Goal: Information Seeking & Learning: Learn about a topic

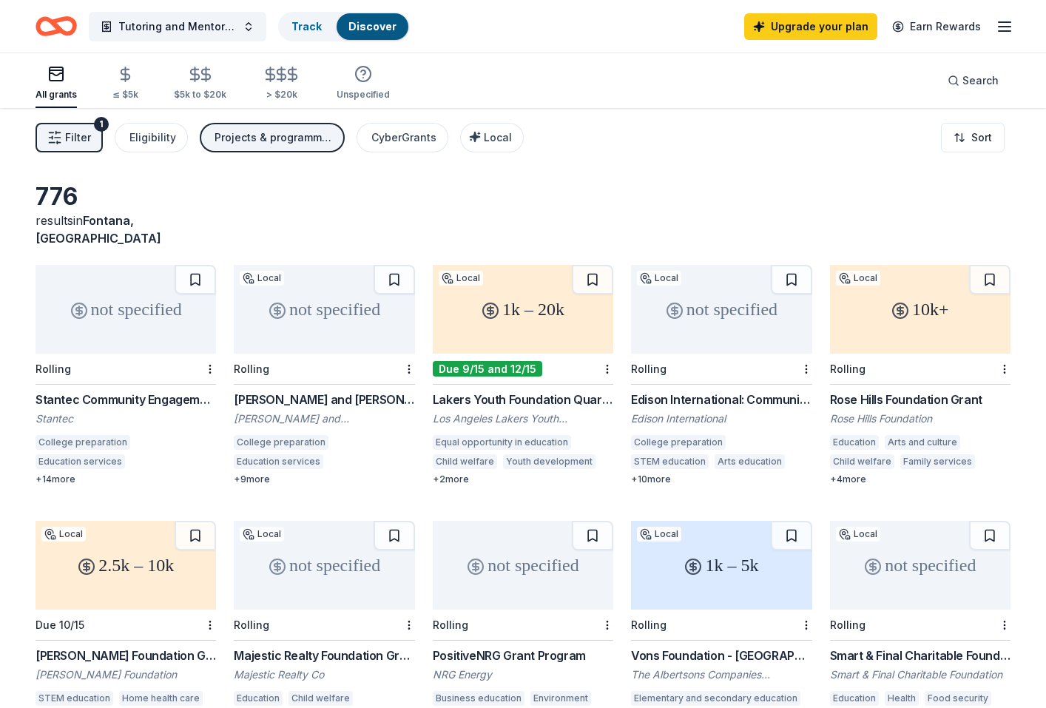
click at [747, 307] on div "not specified" at bounding box center [721, 309] width 180 height 89
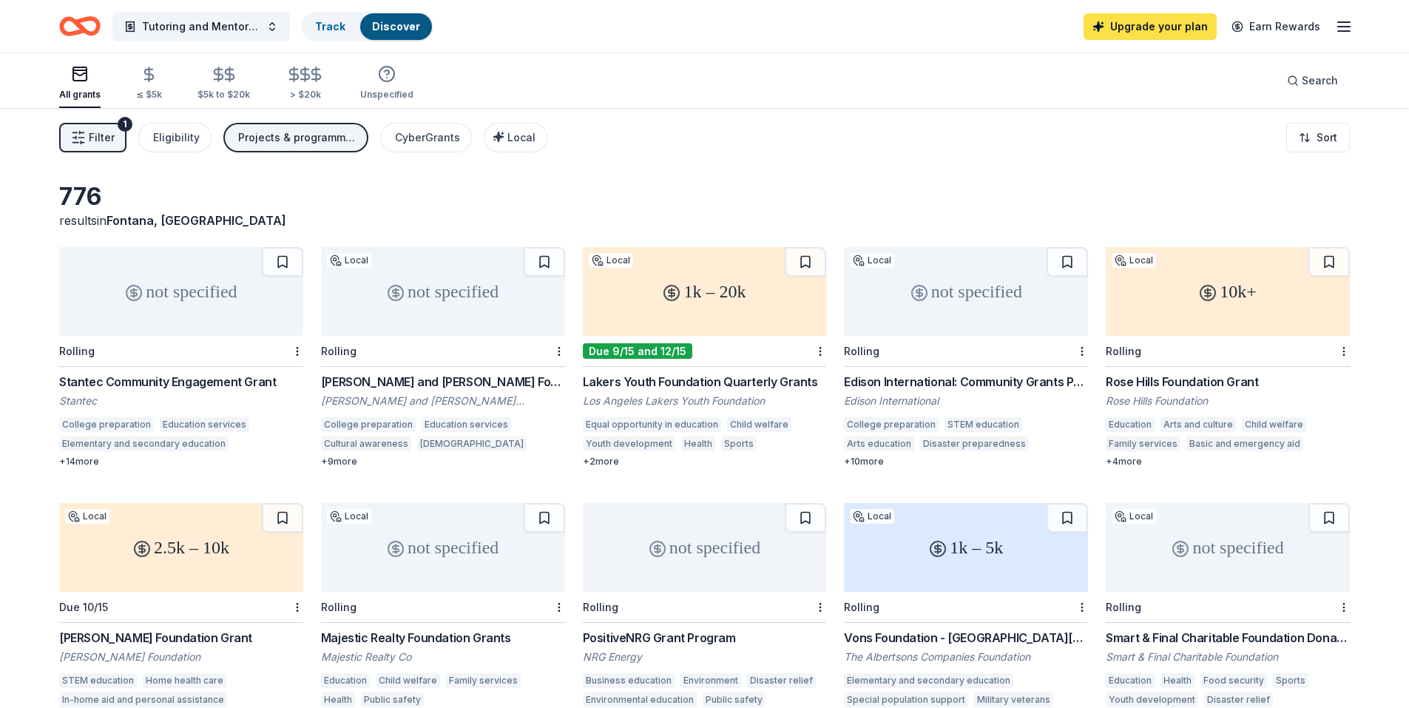
click at [1045, 30] on link "Upgrade your plan" at bounding box center [1150, 26] width 133 height 27
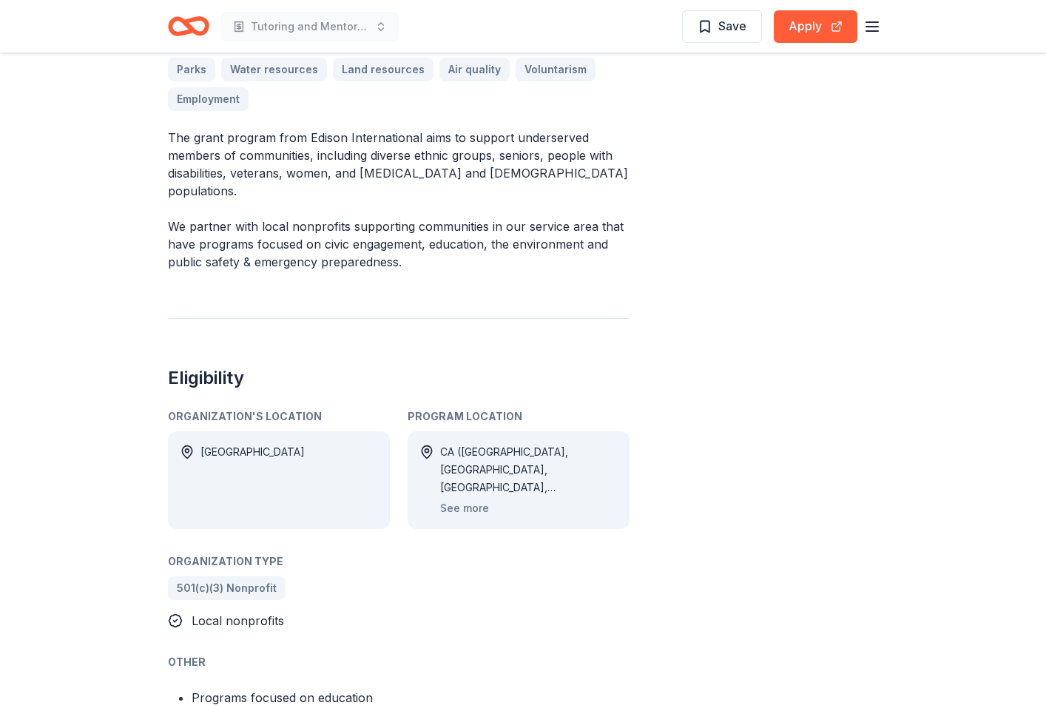
scroll to position [584, 0]
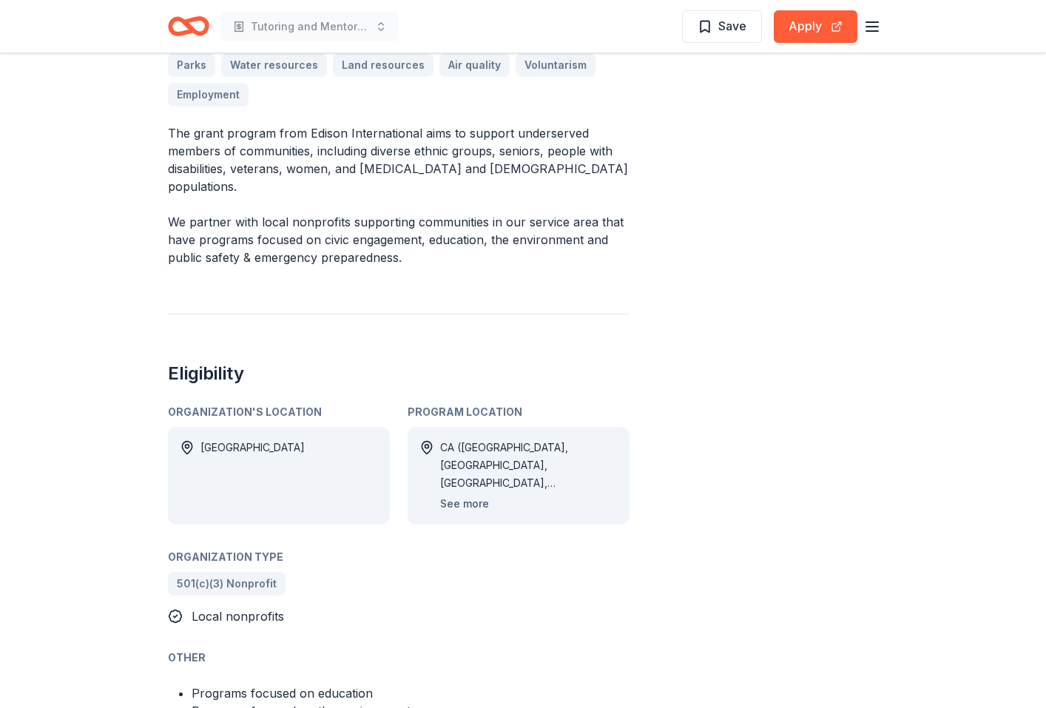
click at [447, 495] on button "See more" at bounding box center [464, 504] width 49 height 18
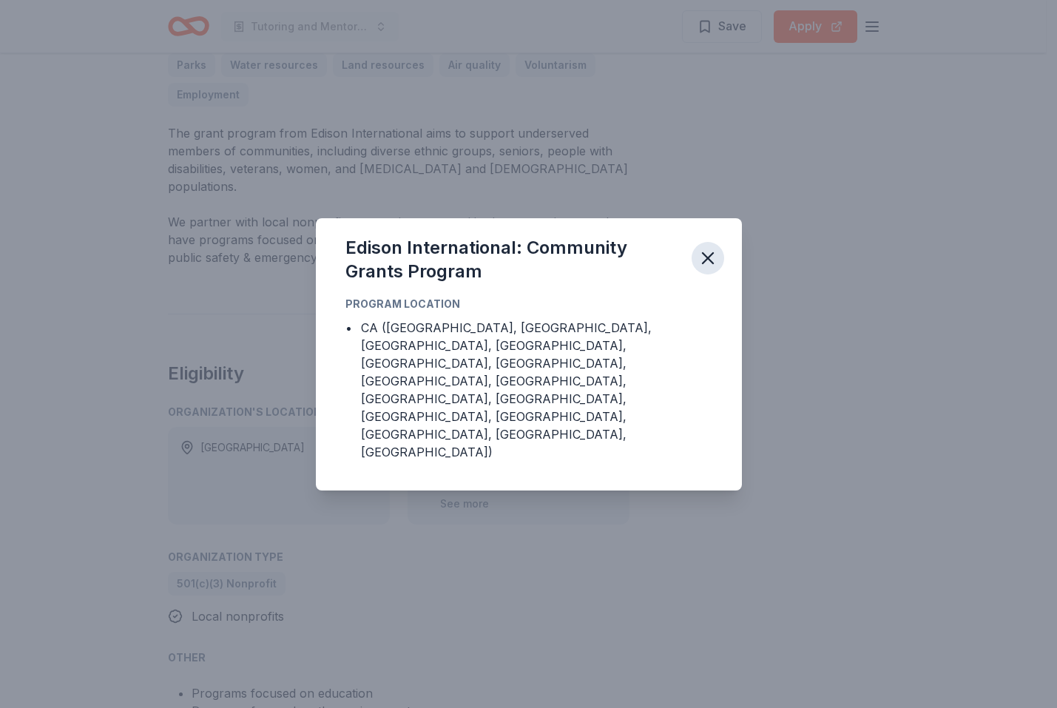
click at [693, 274] on button "button" at bounding box center [708, 258] width 33 height 33
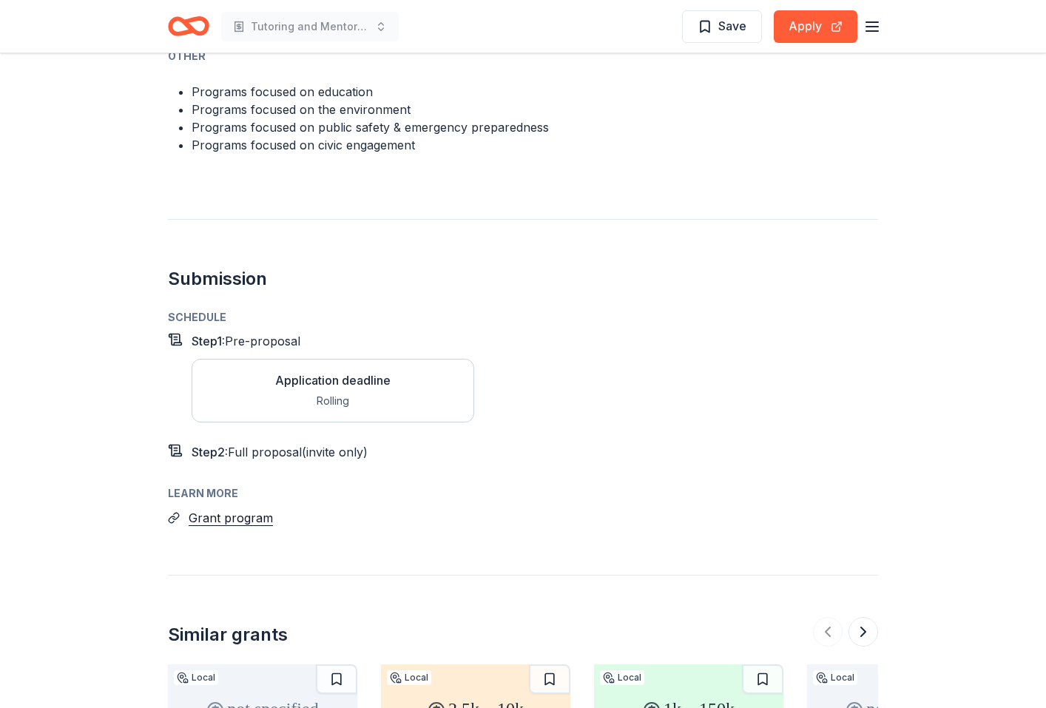
scroll to position [1195, 0]
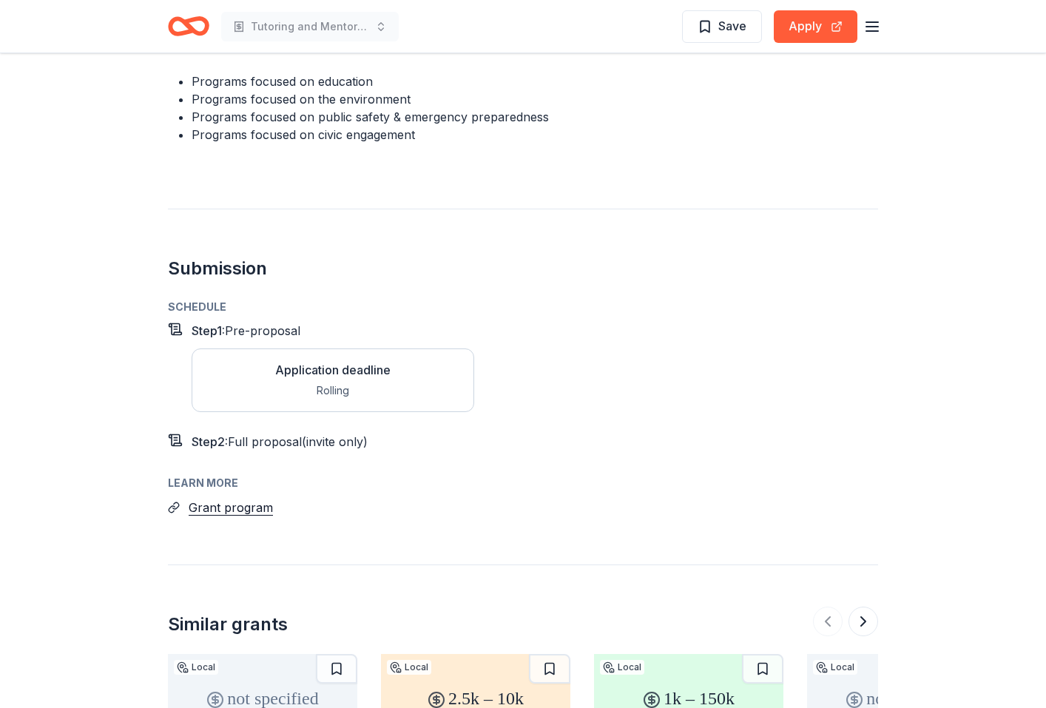
click at [346, 361] on div "Application deadline" at bounding box center [332, 370] width 115 height 18
click at [805, 30] on button "Apply" at bounding box center [816, 26] width 84 height 33
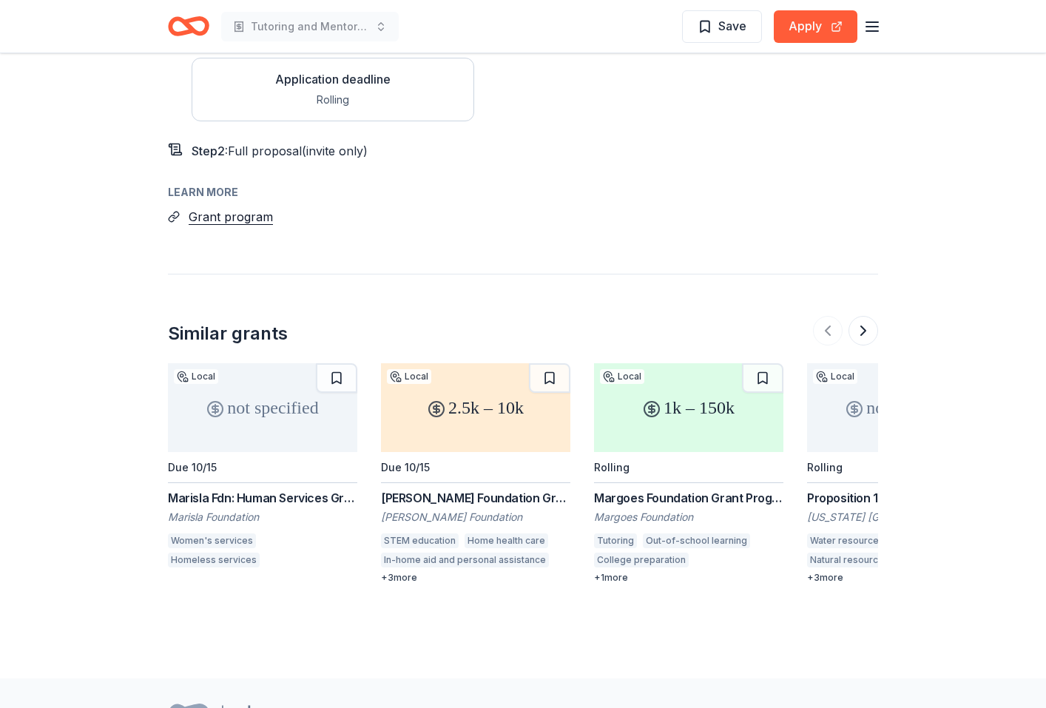
scroll to position [1516, 0]
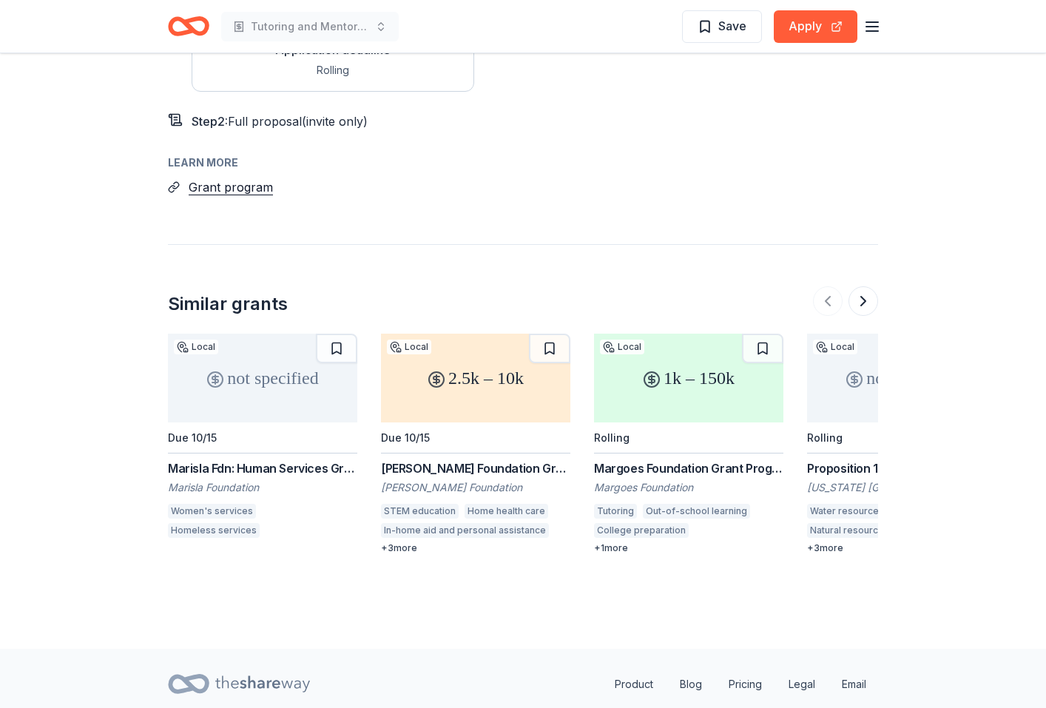
click at [698, 364] on div "1k – 150k" at bounding box center [688, 378] width 189 height 89
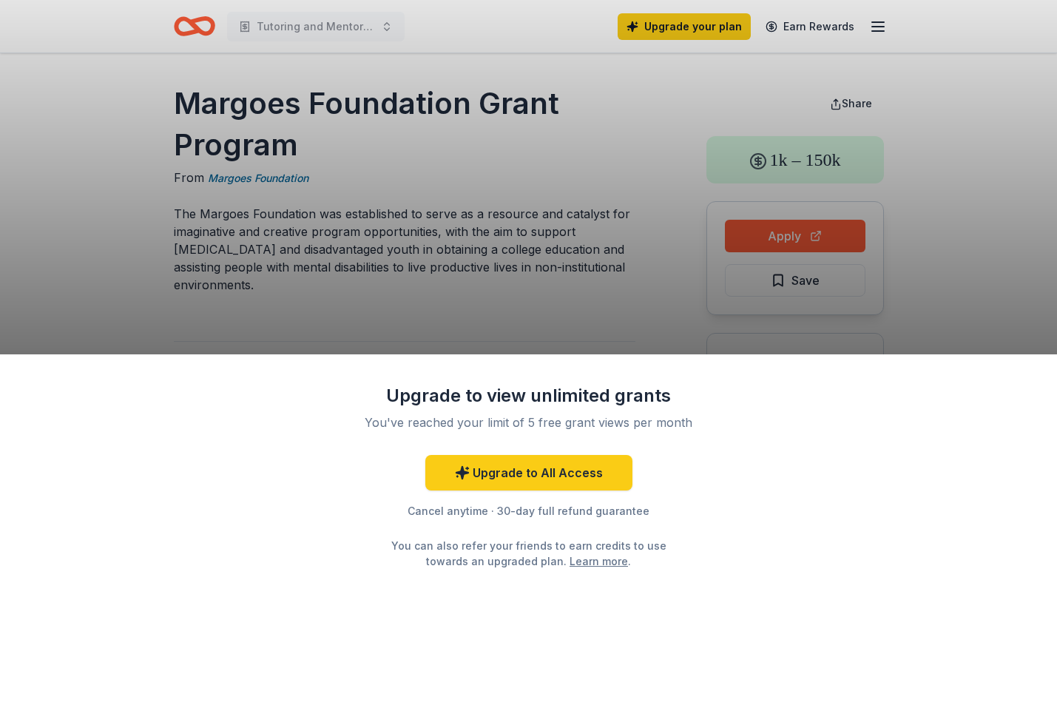
click at [789, 230] on div "Upgrade to view unlimited grants You've reached your limit of 5 free grant view…" at bounding box center [528, 354] width 1057 height 708
click at [949, 265] on div "Upgrade to view unlimited grants You've reached your limit of 5 free grant view…" at bounding box center [528, 354] width 1057 height 708
click at [425, 297] on div "Upgrade to view unlimited grants You've reached your limit of 5 free grant view…" at bounding box center [528, 354] width 1057 height 708
click at [700, 299] on div "Upgrade to view unlimited grants You've reached your limit of 5 free grant view…" at bounding box center [528, 354] width 1057 height 708
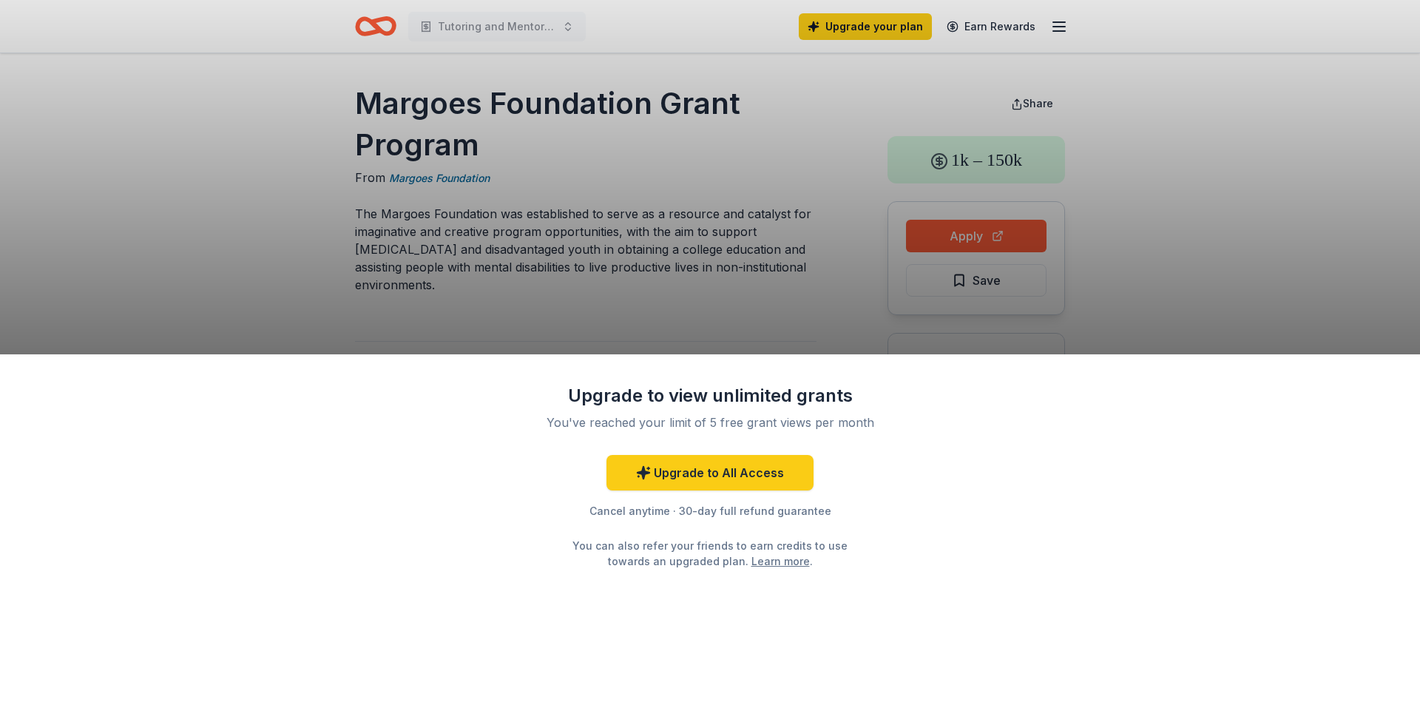
click at [986, 231] on div "Upgrade to view unlimited grants You've reached your limit of 5 free grant view…" at bounding box center [710, 354] width 1420 height 708
drag, startPoint x: 479, startPoint y: 151, endPoint x: 428, endPoint y: 144, distance: 51.5
click at [428, 144] on div "Upgrade to view unlimited grants You've reached your limit of 5 free grant view…" at bounding box center [710, 354] width 1420 height 708
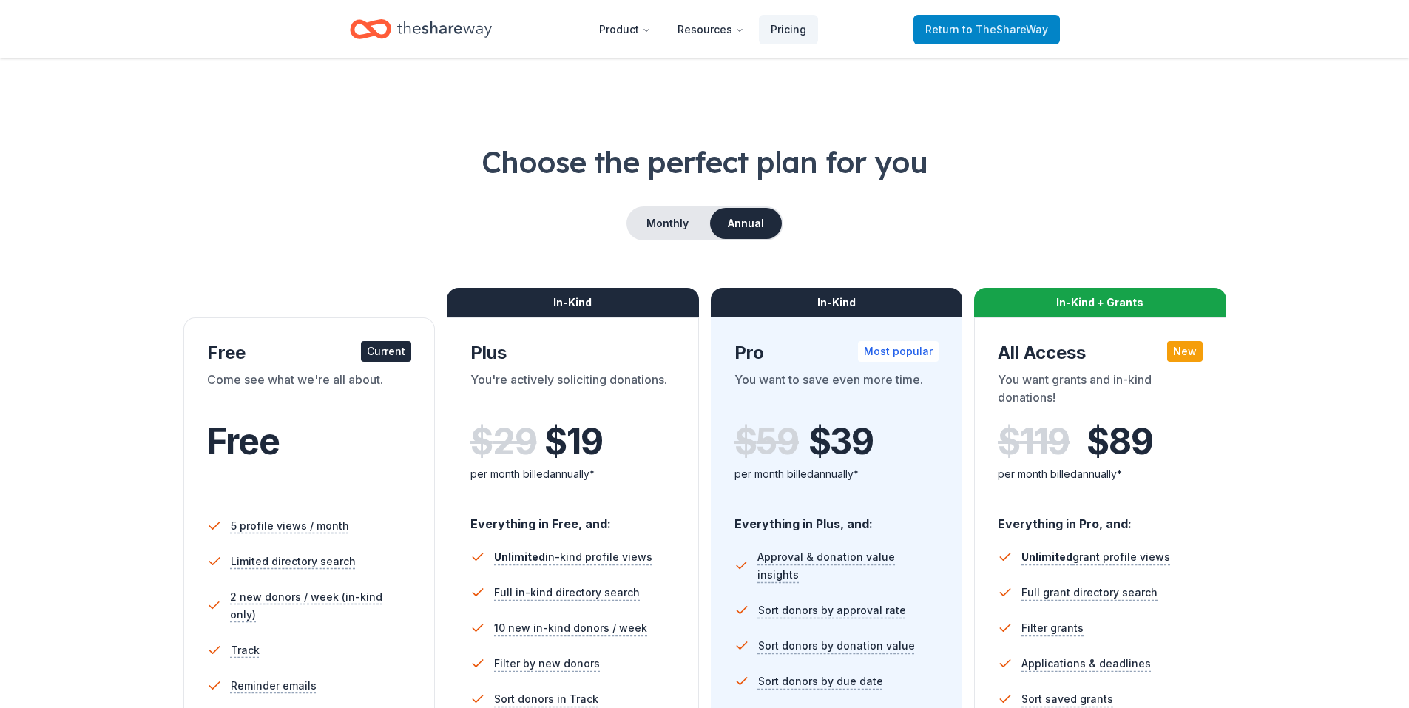
click at [972, 38] on span "Return to TheShareWay" at bounding box center [986, 30] width 123 height 18
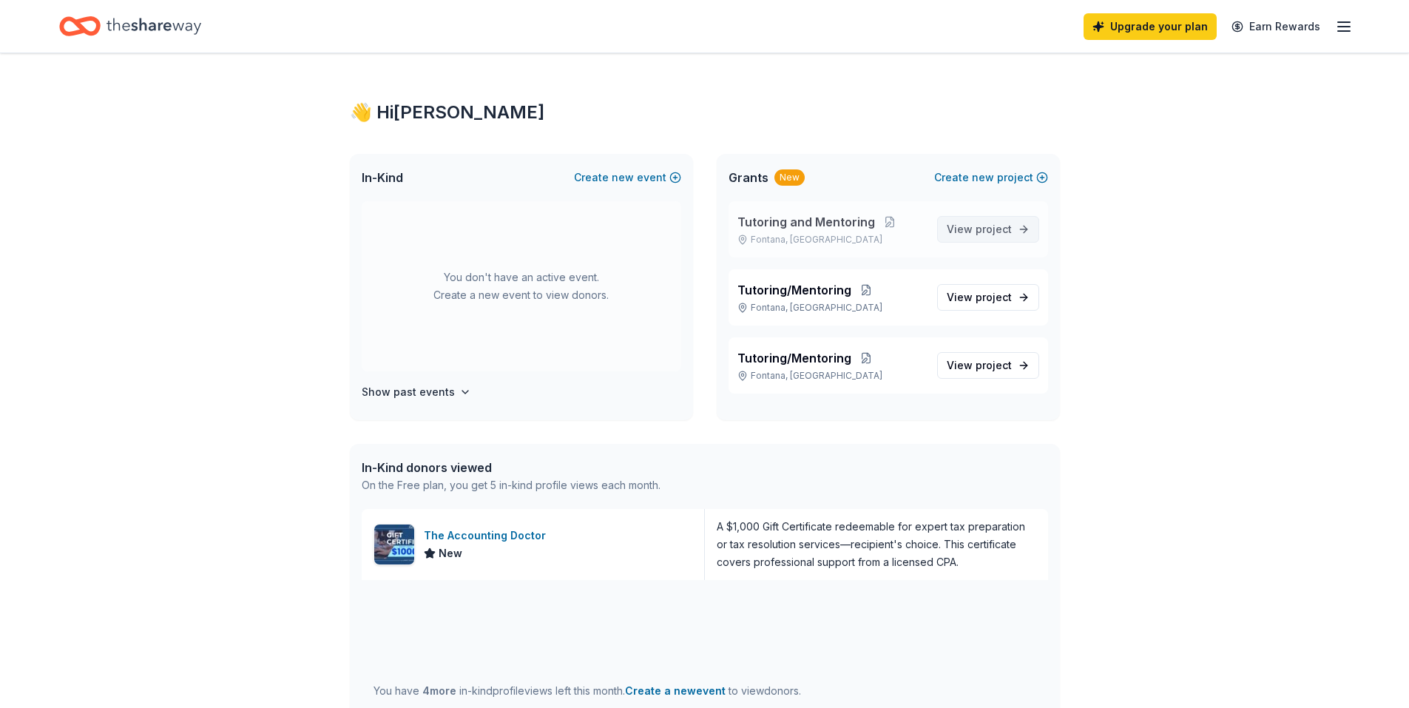
click at [985, 229] on span "project" at bounding box center [994, 229] width 36 height 13
click at [951, 305] on span "View project" at bounding box center [979, 297] width 65 height 18
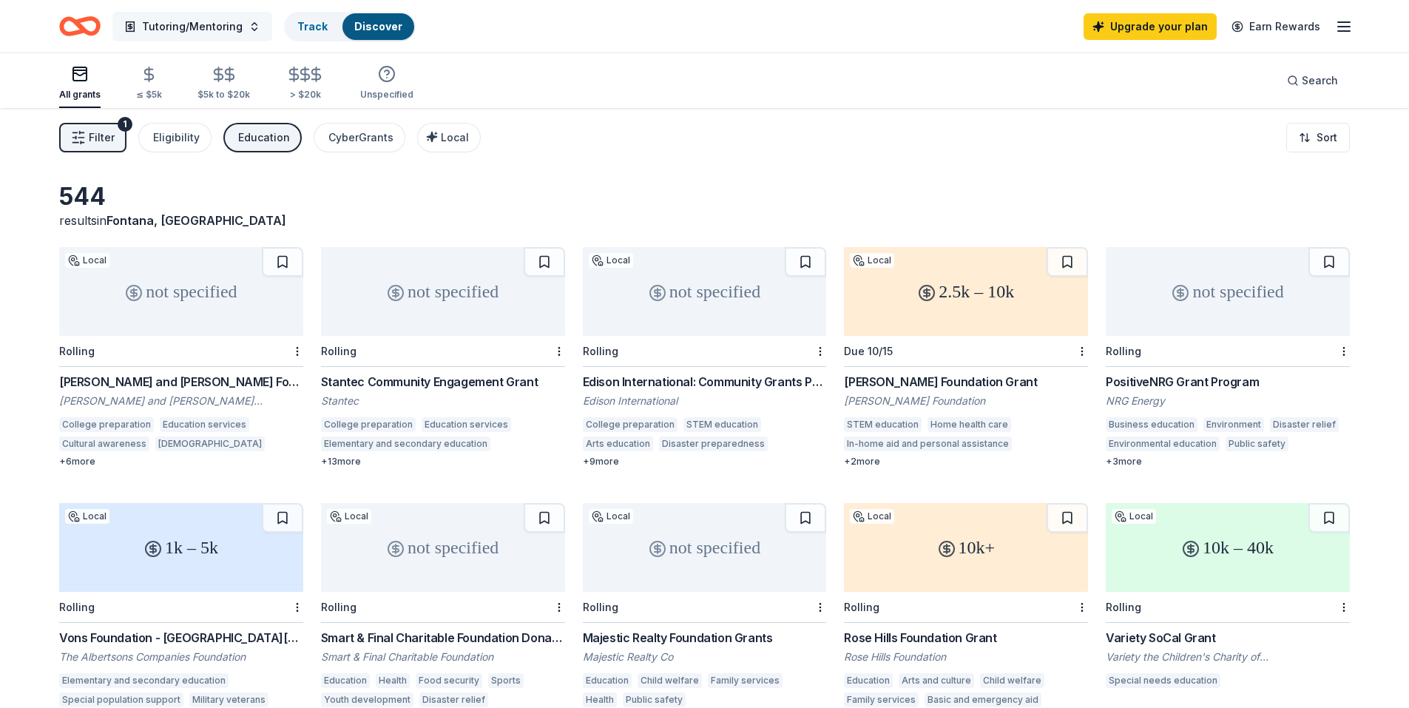
click at [200, 30] on span "Tutoring/Mentoring" at bounding box center [192, 27] width 101 height 18
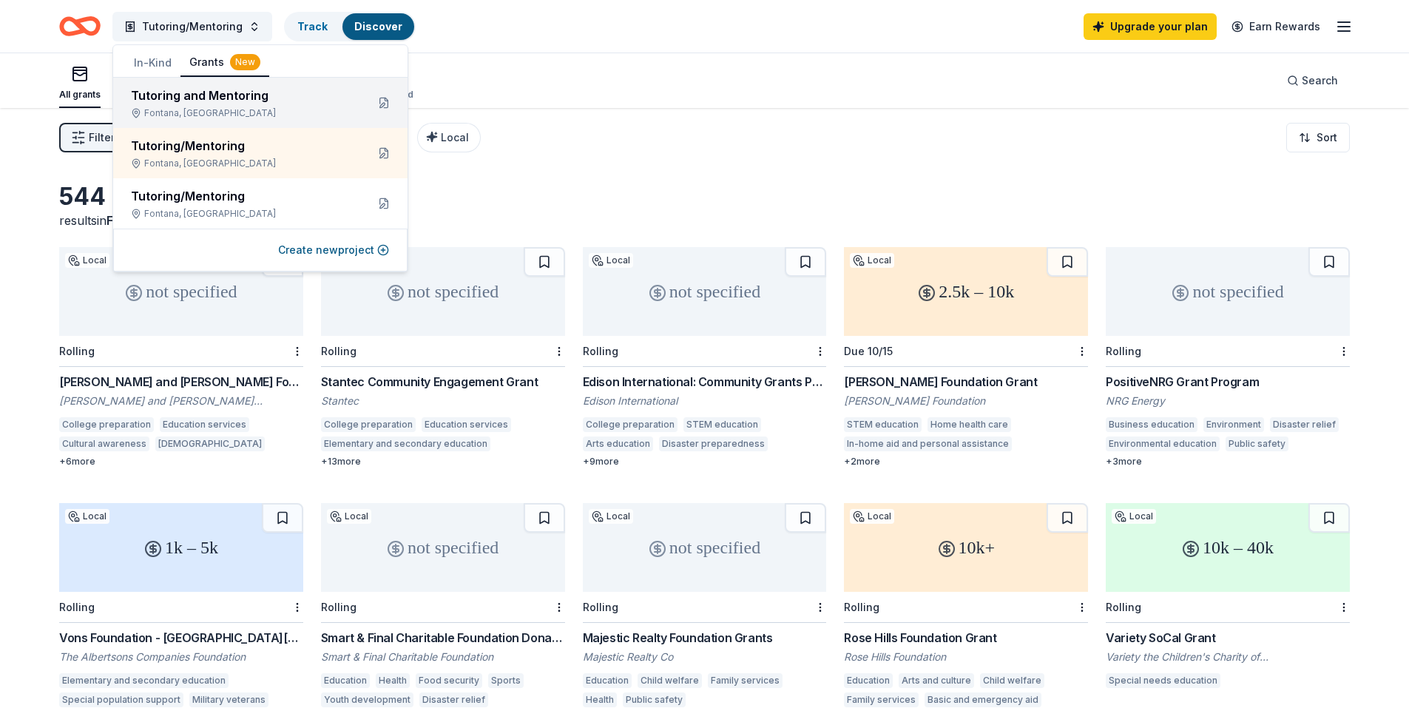
click at [203, 99] on div "Tutoring and Mentoring" at bounding box center [242, 96] width 223 height 18
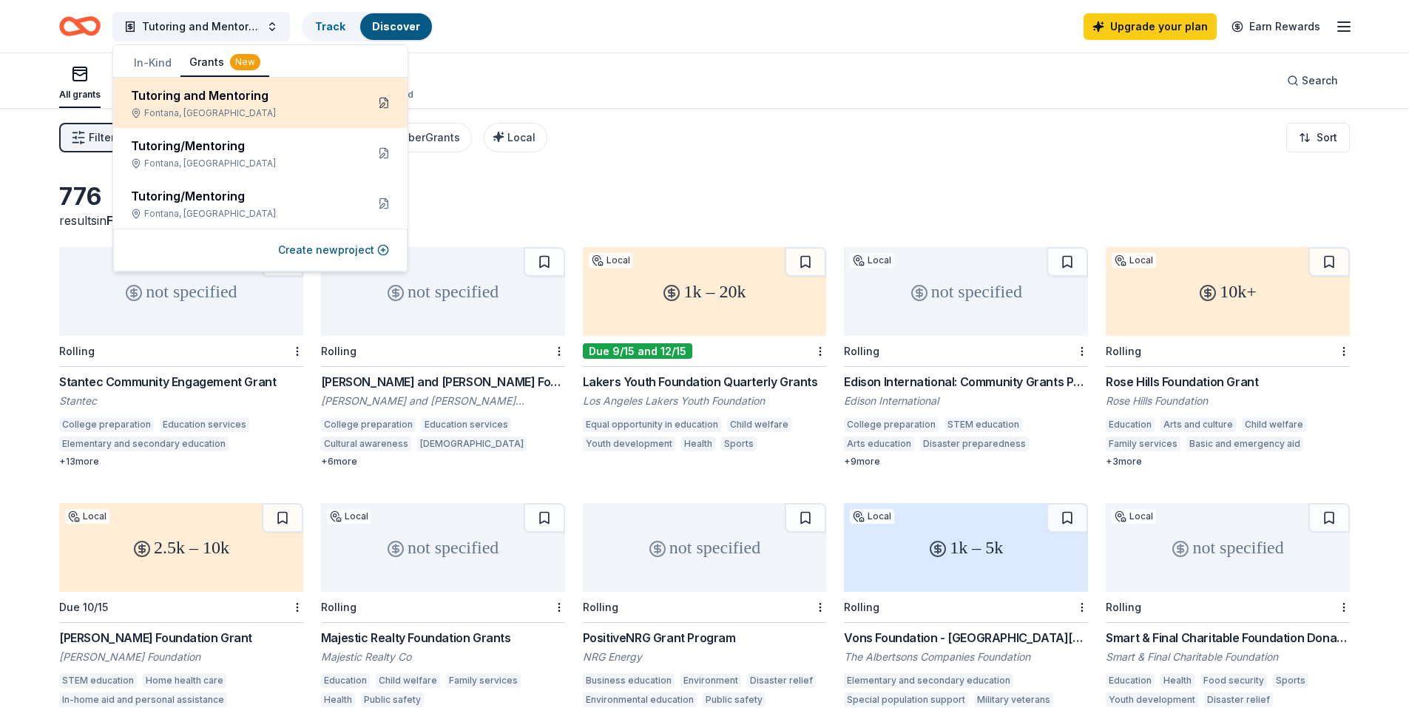
click at [389, 109] on button at bounding box center [384, 103] width 24 height 24
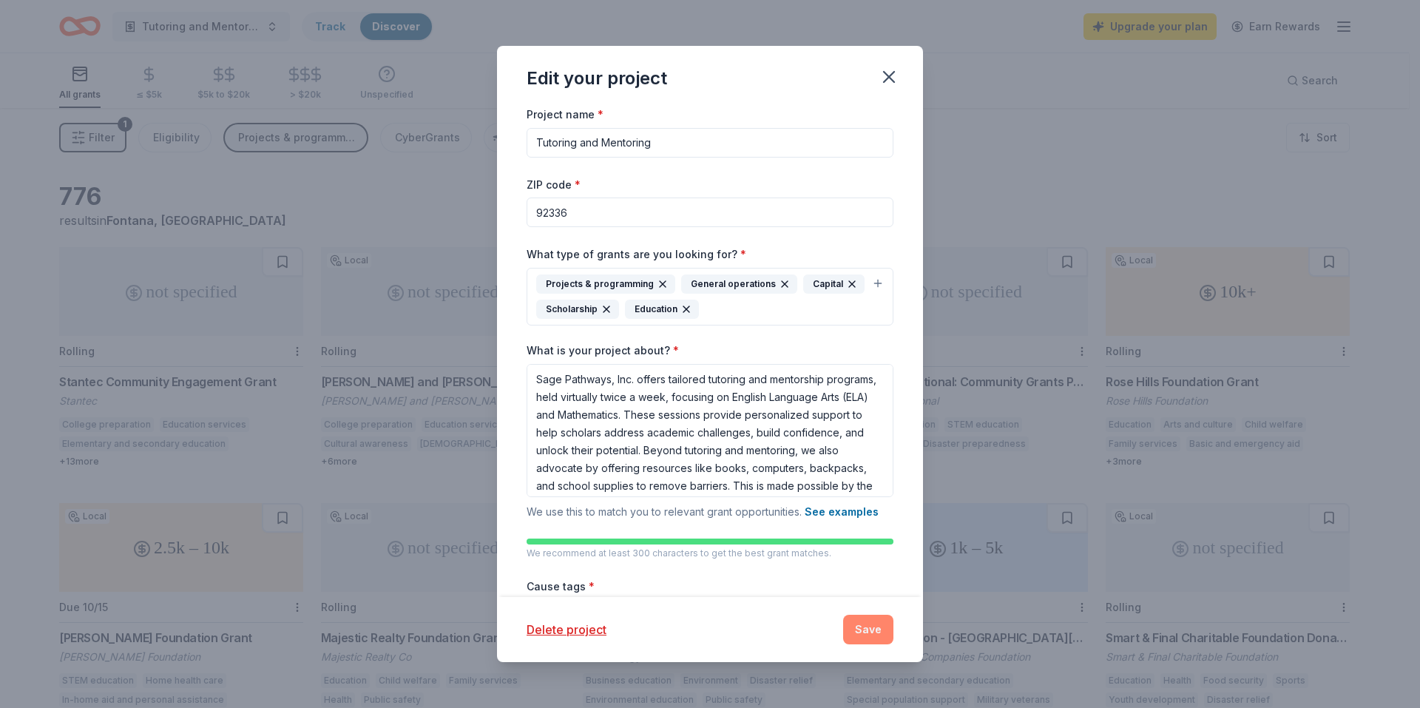
click at [853, 637] on button "Save" at bounding box center [868, 630] width 50 height 30
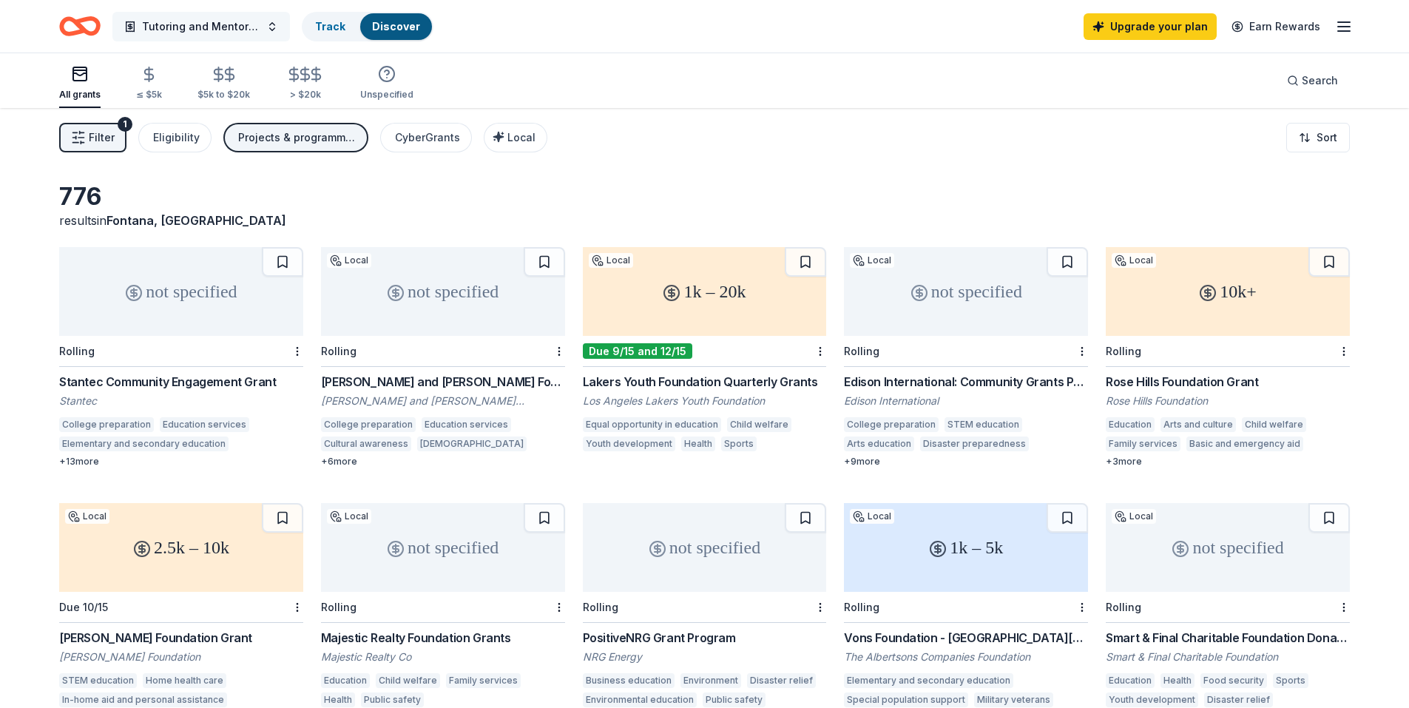
click at [171, 22] on span "Tutoring and Mentoring" at bounding box center [201, 27] width 118 height 18
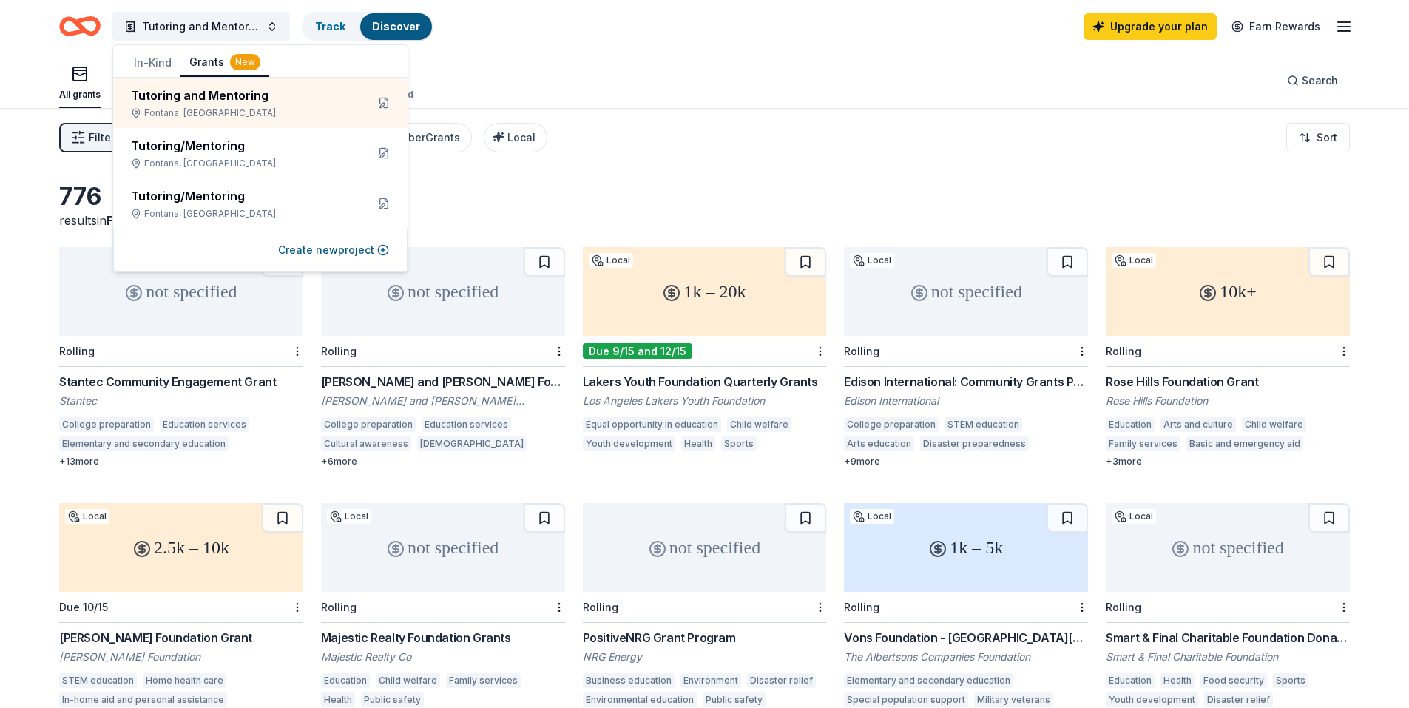
click at [629, 149] on div "Filter 1 Eligibility Projects & programming, General operations, Capital, Schol…" at bounding box center [704, 137] width 1409 height 59
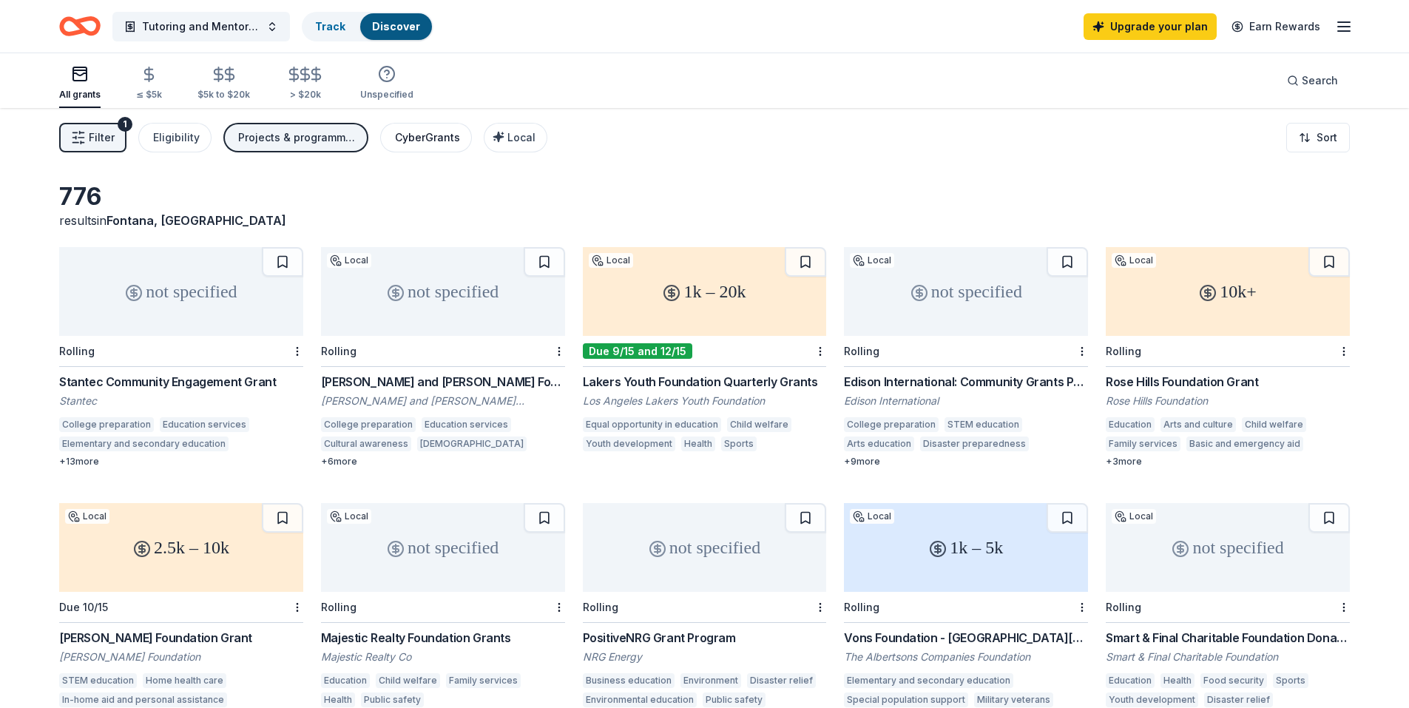
click at [432, 145] on div "CyberGrants" at bounding box center [427, 138] width 65 height 18
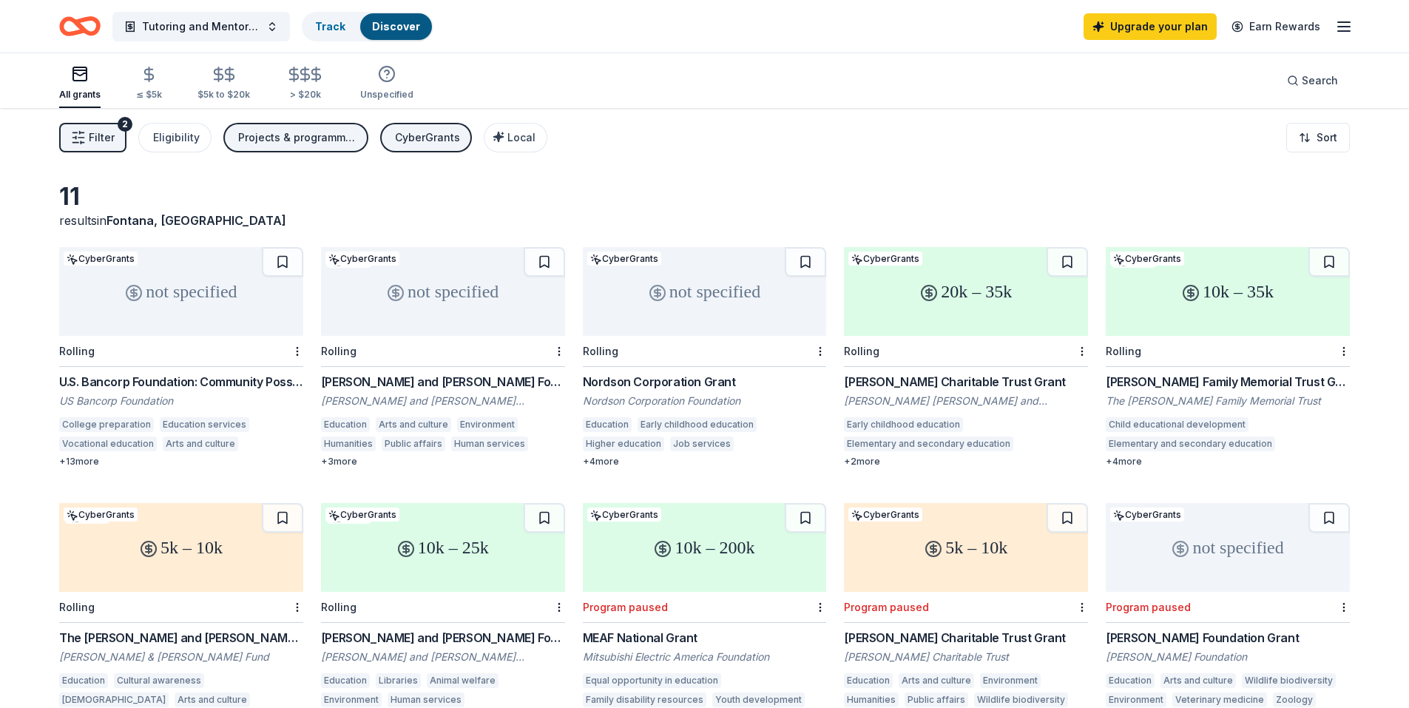
click at [1123, 462] on div "+ 4 more" at bounding box center [1228, 462] width 244 height 12
